Goal: Transaction & Acquisition: Purchase product/service

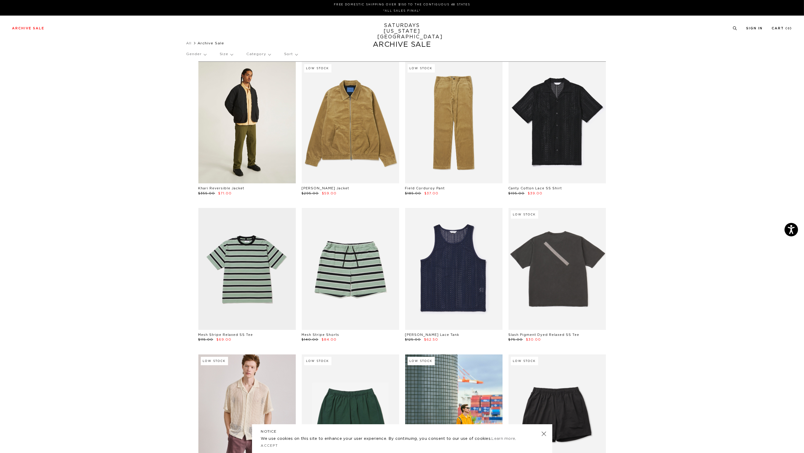
click at [248, 136] on link at bounding box center [246, 123] width 97 height 122
click at [247, 146] on link at bounding box center [246, 123] width 97 height 122
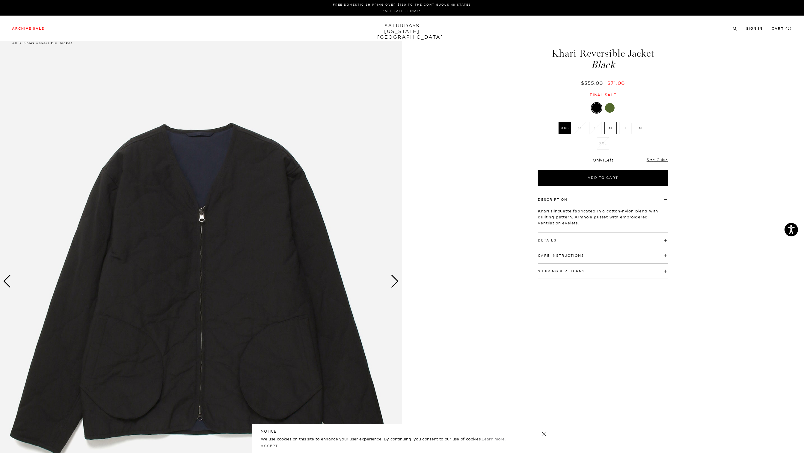
click at [608, 106] on div at bounding box center [610, 108] width 10 height 10
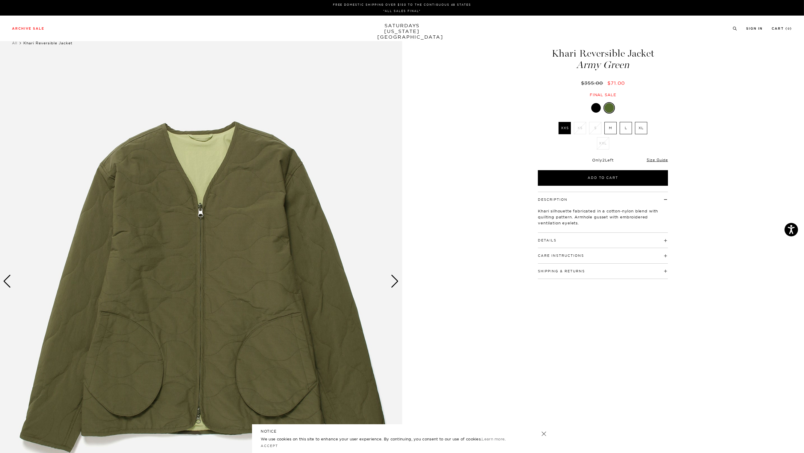
click at [598, 108] on div at bounding box center [596, 108] width 10 height 10
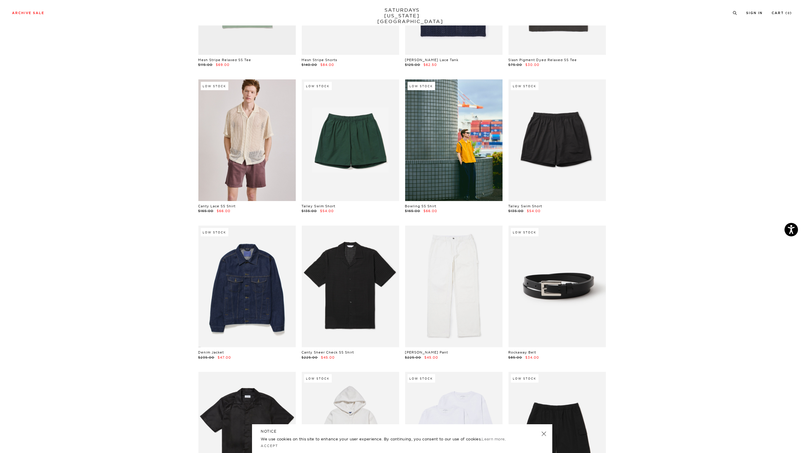
scroll to position [415, 0]
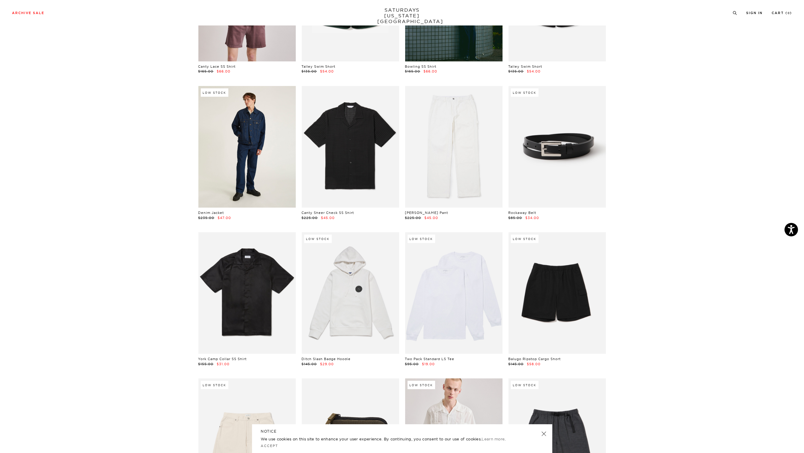
click at [252, 167] on link at bounding box center [246, 147] width 97 height 122
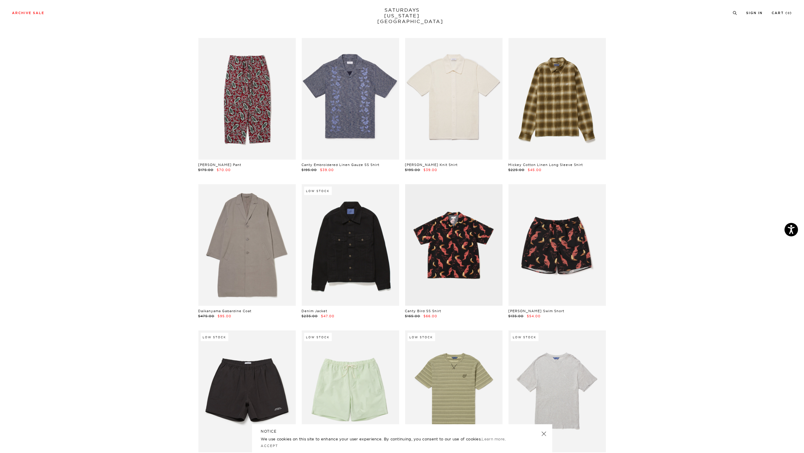
scroll to position [1739, 0]
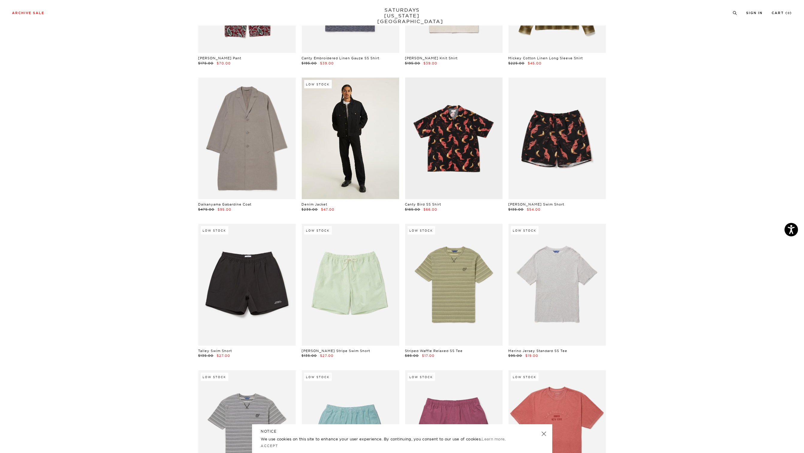
click at [347, 152] on link at bounding box center [350, 139] width 97 height 122
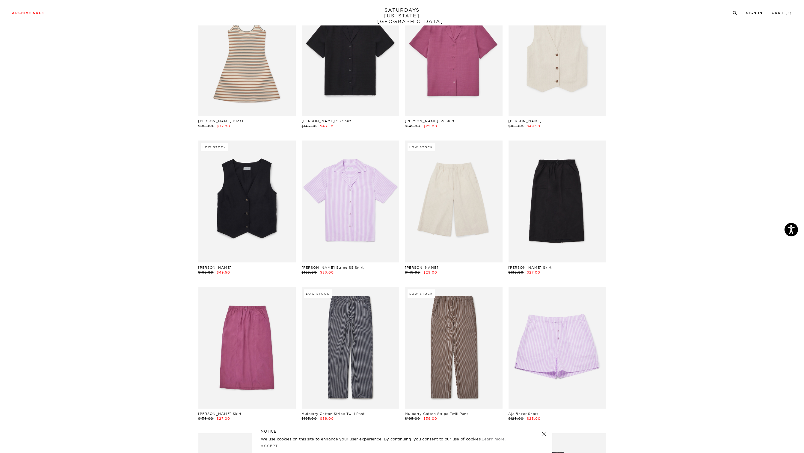
scroll to position [7062, 0]
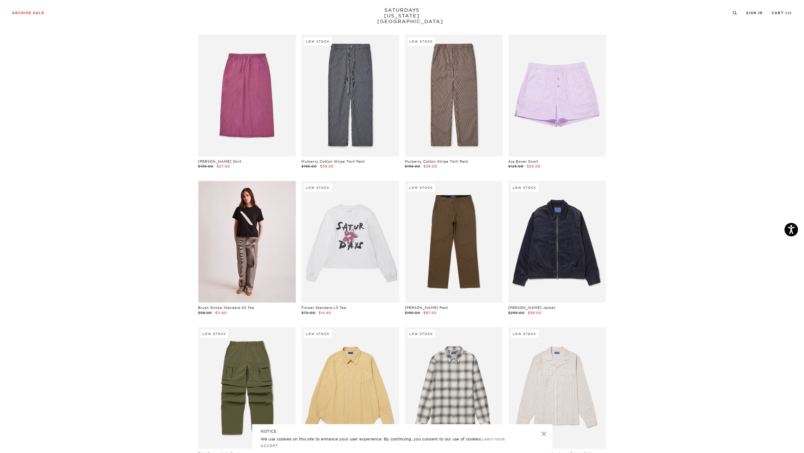
click at [234, 228] on link at bounding box center [246, 242] width 97 height 122
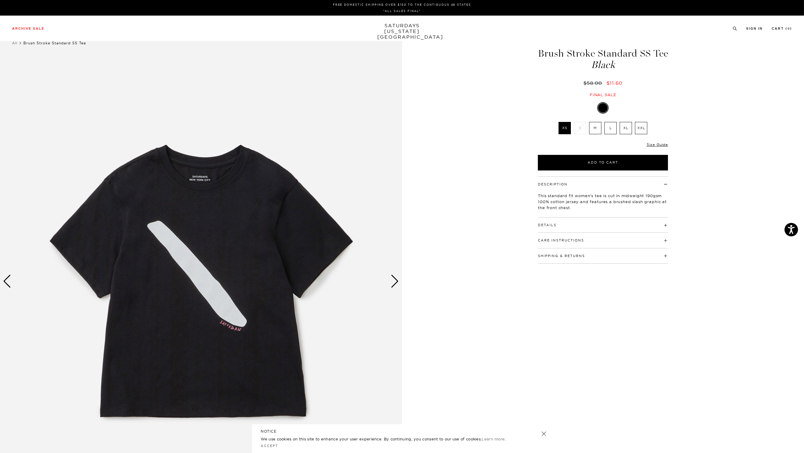
click at [597, 127] on label "M" at bounding box center [595, 128] width 12 height 12
click at [0, 0] on input "M" at bounding box center [0, 0] width 0 height 0
click at [395, 282] on div "Next slide" at bounding box center [395, 281] width 8 height 13
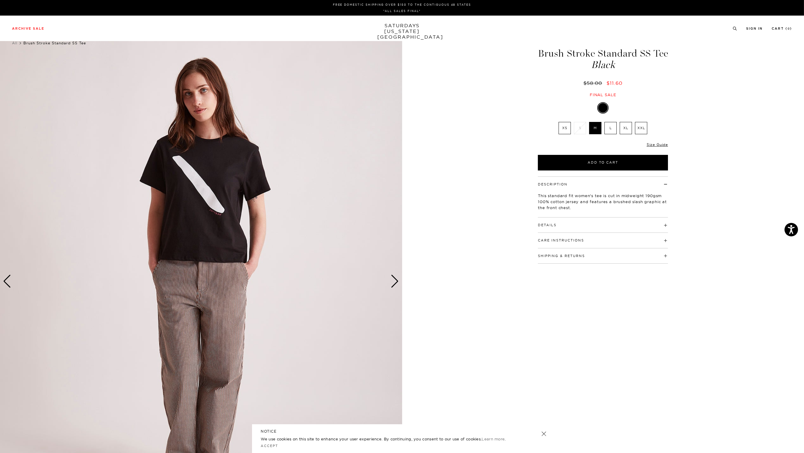
click at [395, 282] on div "Next slide" at bounding box center [395, 281] width 8 height 13
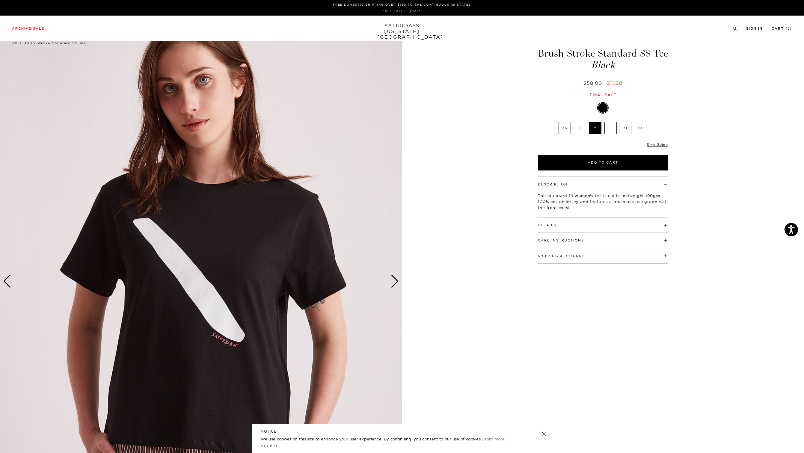
click at [395, 282] on div "Next slide" at bounding box center [395, 281] width 8 height 13
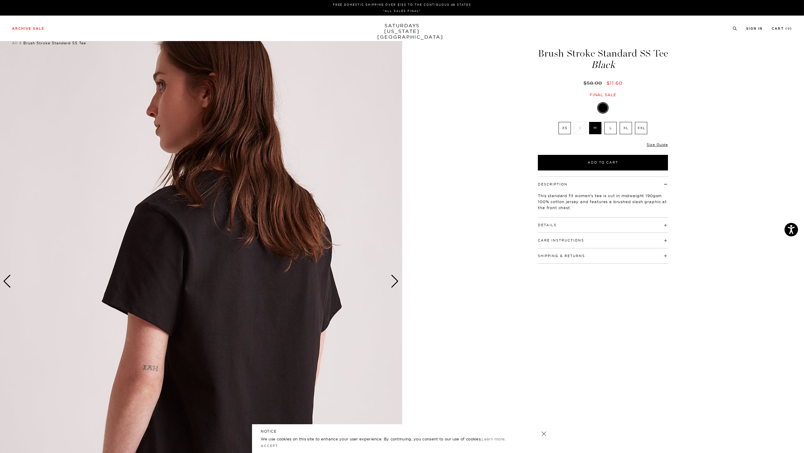
click at [395, 282] on div "Next slide" at bounding box center [395, 281] width 8 height 13
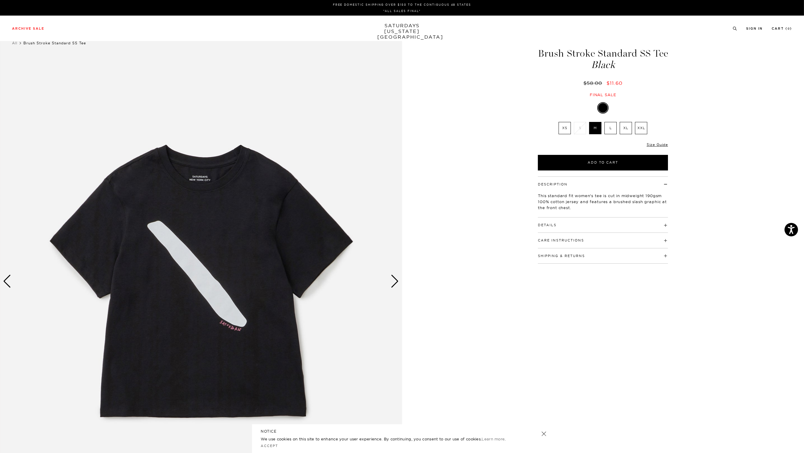
click at [395, 282] on div "Next slide" at bounding box center [395, 281] width 8 height 13
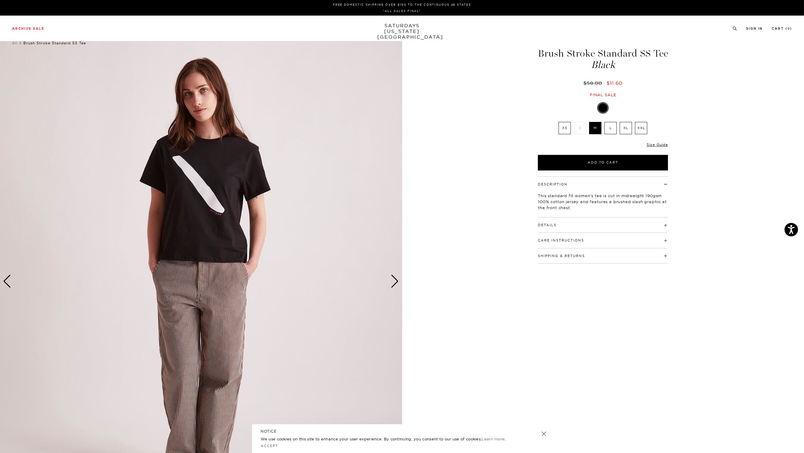
click at [395, 282] on div "Next slide" at bounding box center [395, 281] width 8 height 13
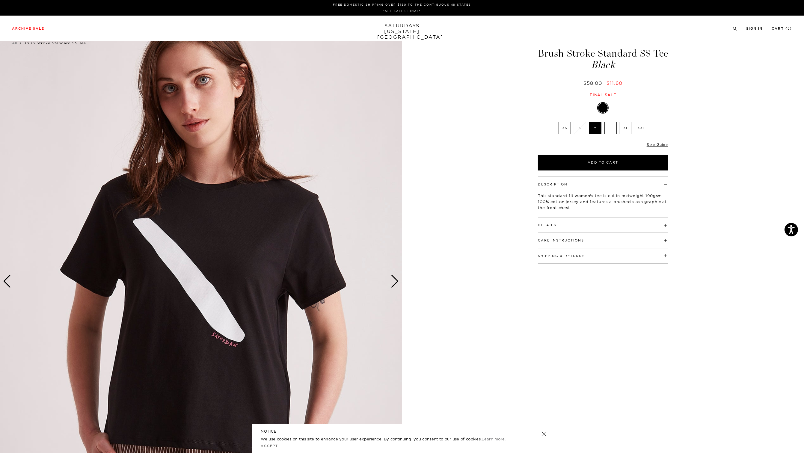
click at [767, 64] on div "3 / 4 Brush Stroke Standard SS Tee Black" at bounding box center [402, 281] width 804 height 502
